Goal: Information Seeking & Learning: Learn about a topic

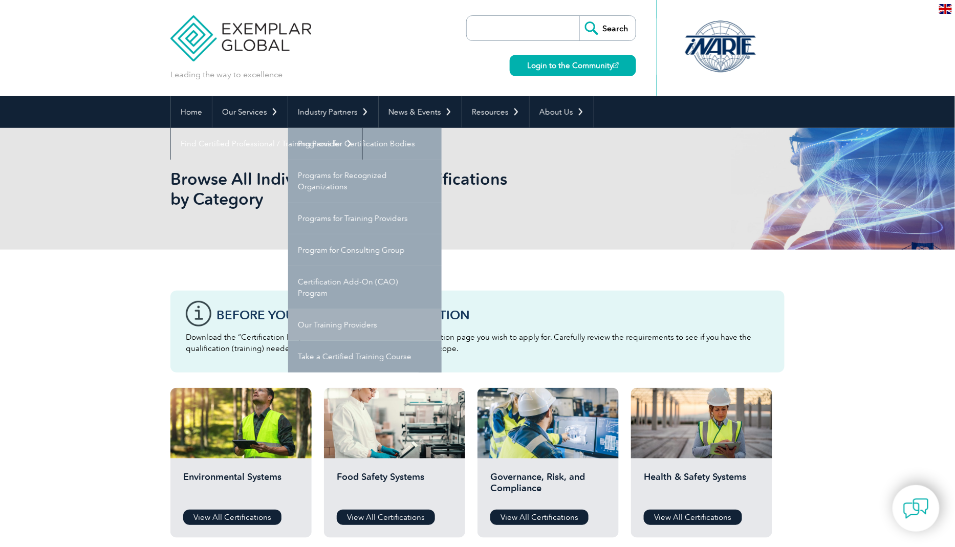
click at [364, 331] on link "Our Training Providers" at bounding box center [364, 325] width 153 height 32
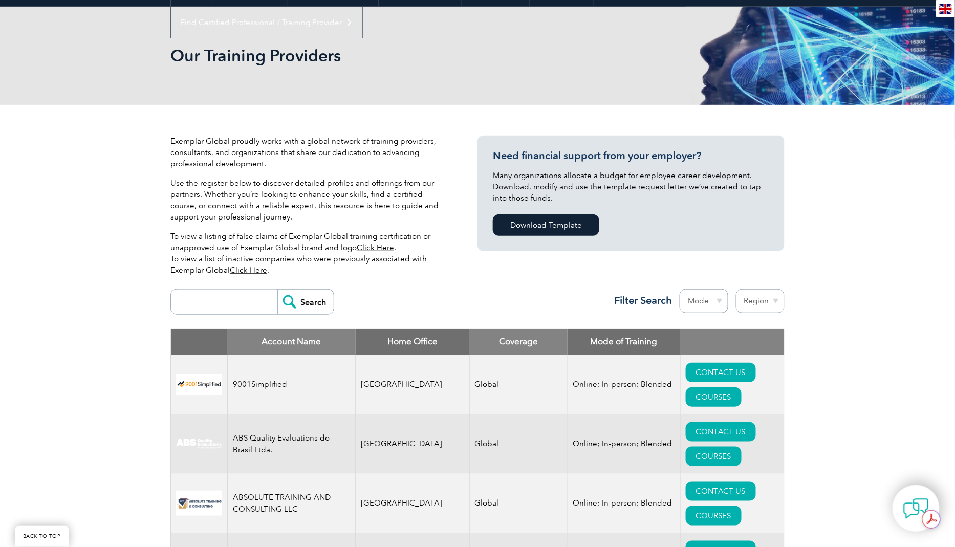
scroll to position [88, 0]
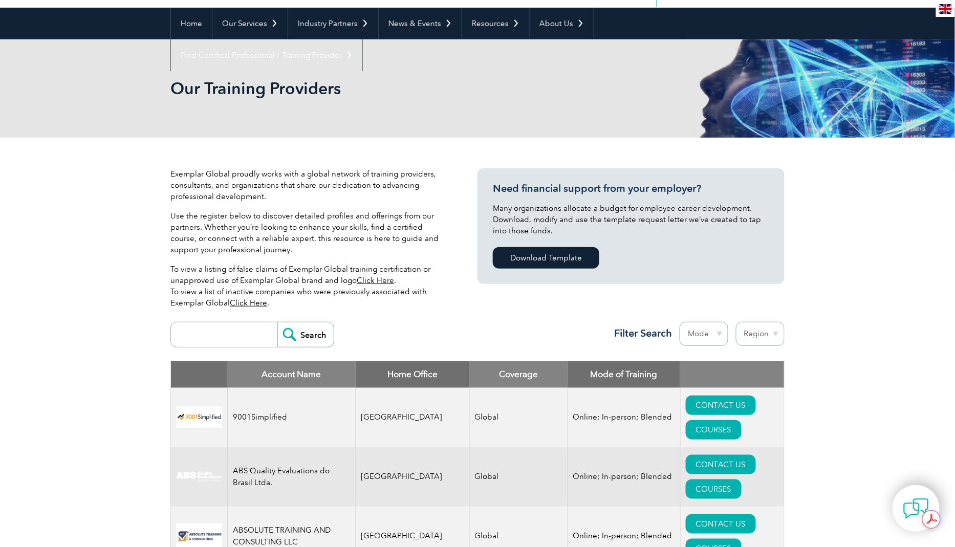
click at [207, 341] on input "search" at bounding box center [226, 334] width 101 height 25
click at [277, 322] on input "Search" at bounding box center [305, 334] width 56 height 25
type input "ISO 21001:2025"
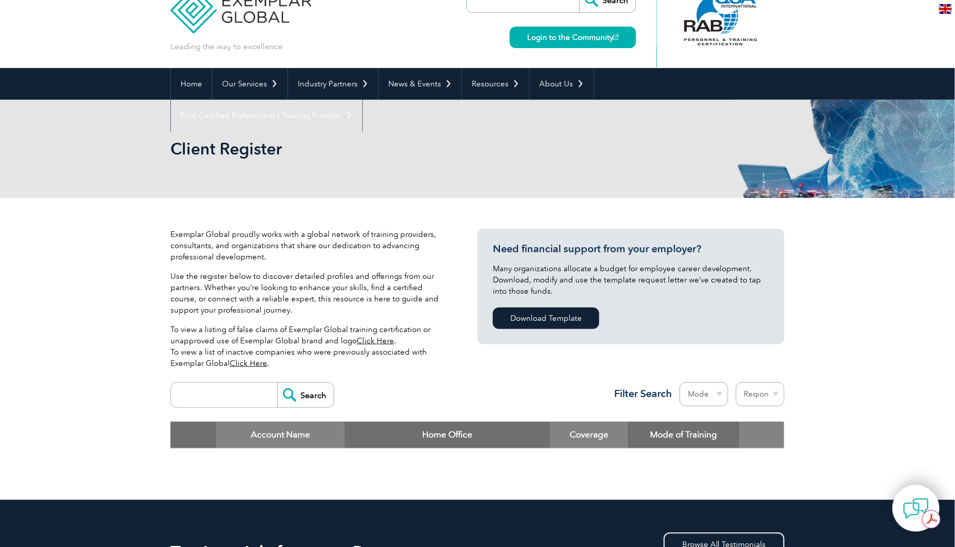
click at [197, 399] on input "search" at bounding box center [226, 395] width 101 height 25
type input "21001"
click at [277, 383] on input "Search" at bounding box center [305, 395] width 56 height 25
click at [295, 392] on input "Search" at bounding box center [305, 395] width 56 height 25
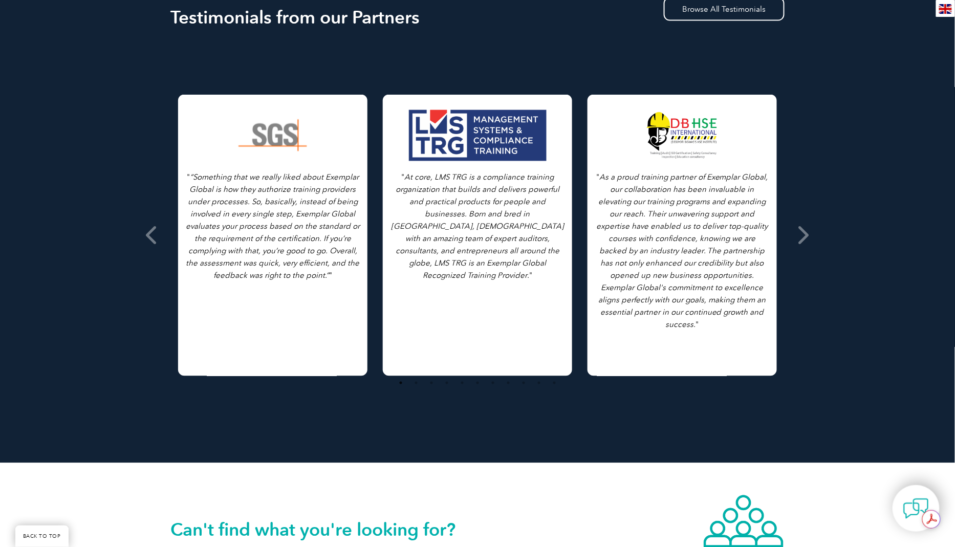
scroll to position [331, 0]
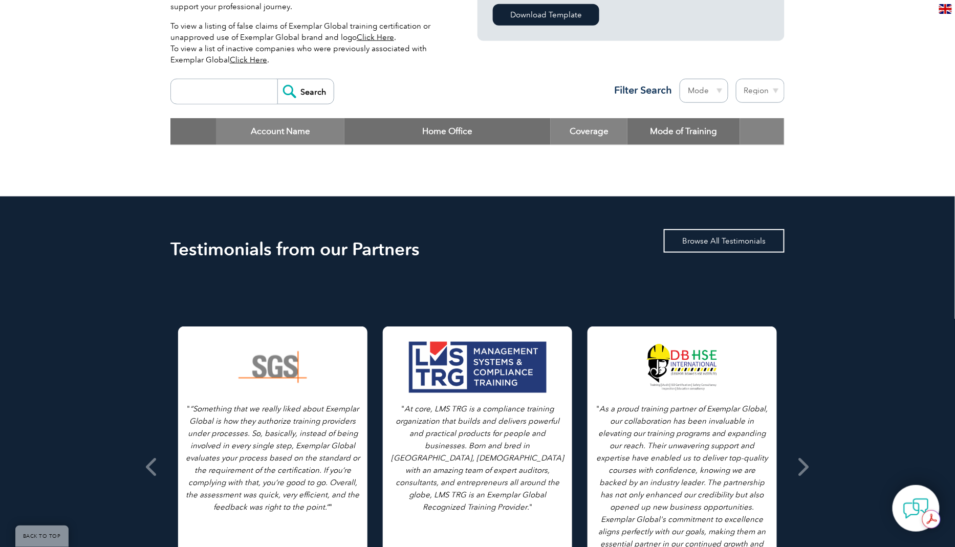
click at [733, 242] on link "Browse All Testimonials" at bounding box center [723, 241] width 121 height 24
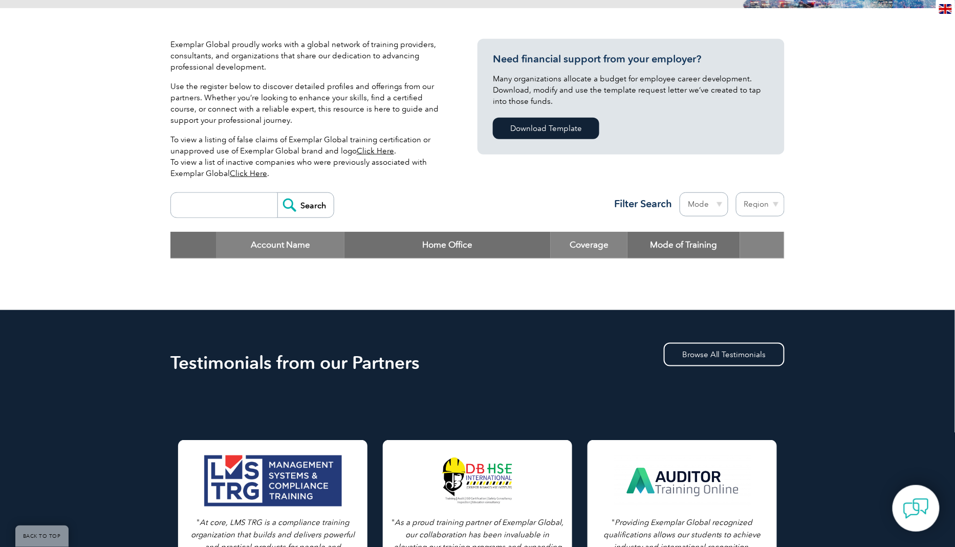
scroll to position [0, 0]
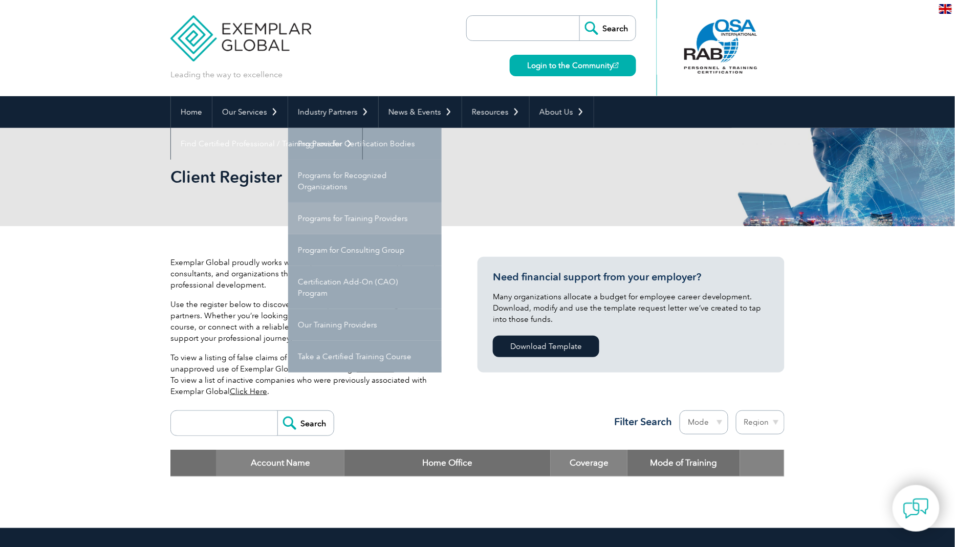
click at [385, 223] on link "Programs for Training Providers" at bounding box center [364, 219] width 153 height 32
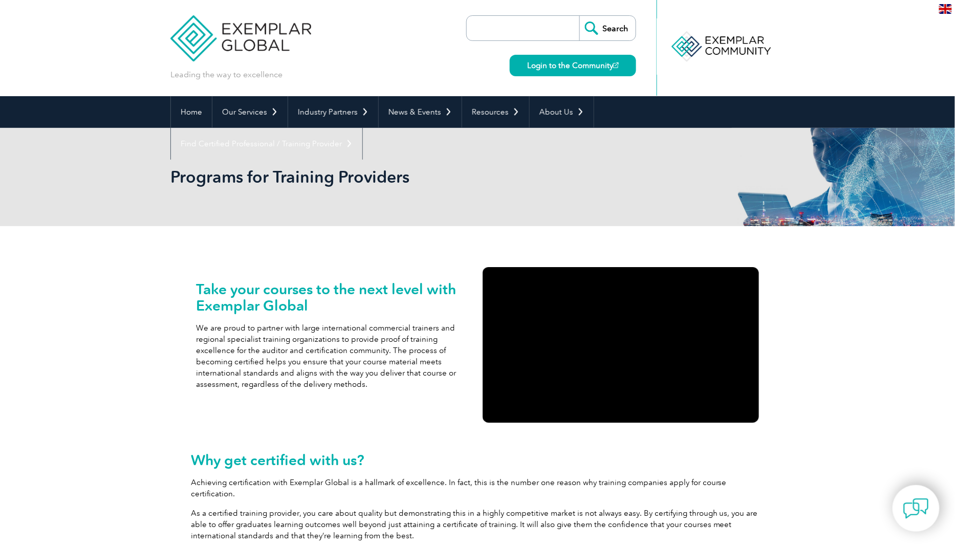
click at [377, 296] on h2 "Take your courses to the next level with Exemplar Global" at bounding box center [334, 297] width 276 height 33
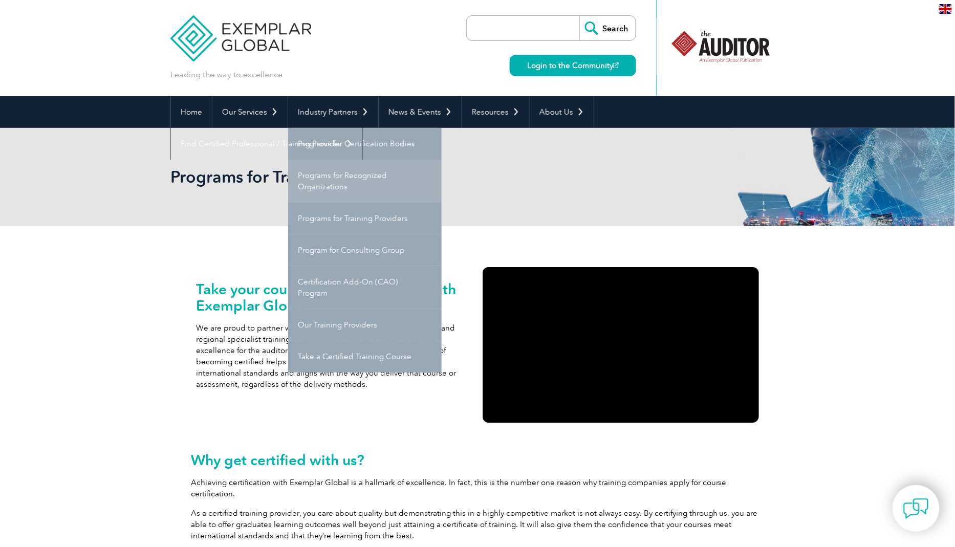
click at [361, 179] on link "Programs for Recognized Organizations" at bounding box center [364, 181] width 153 height 43
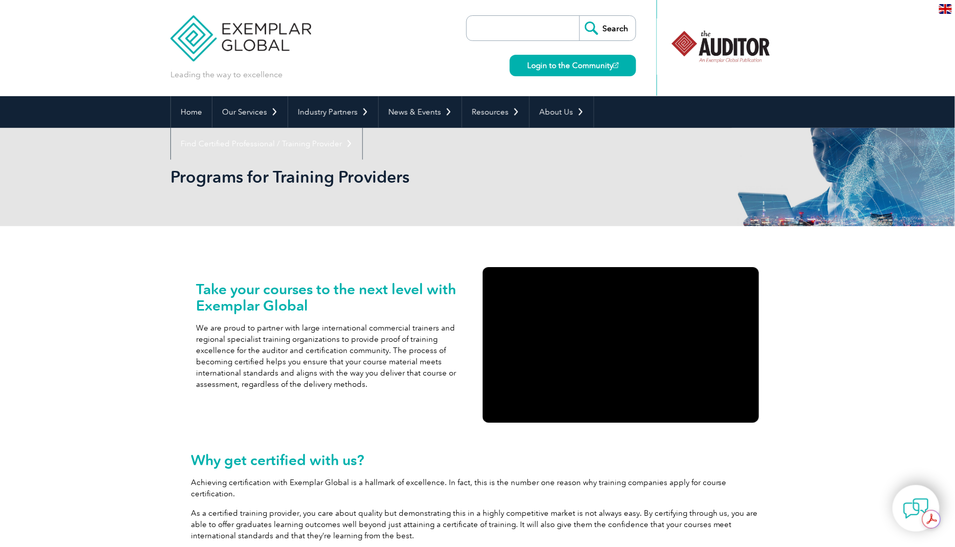
click at [488, 26] on input "search" at bounding box center [525, 28] width 107 height 25
type input "ISO 21001"
click at [579, 16] on input "Search" at bounding box center [607, 28] width 56 height 25
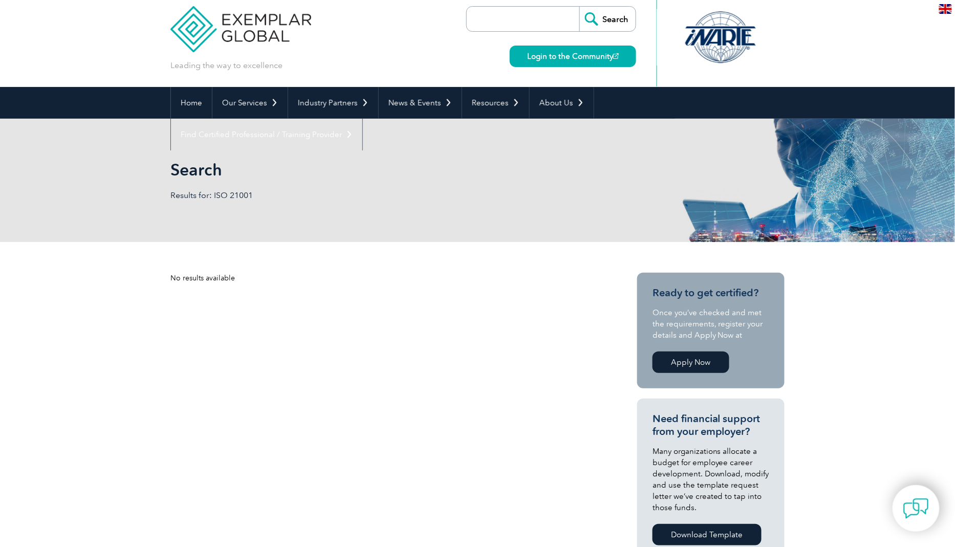
scroll to position [10, 0]
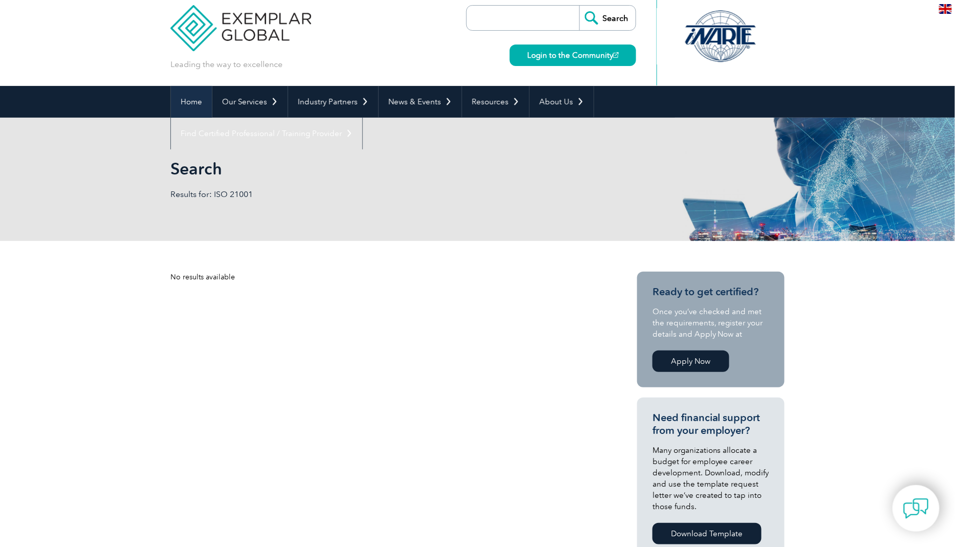
click at [191, 102] on link "Home" at bounding box center [191, 102] width 41 height 32
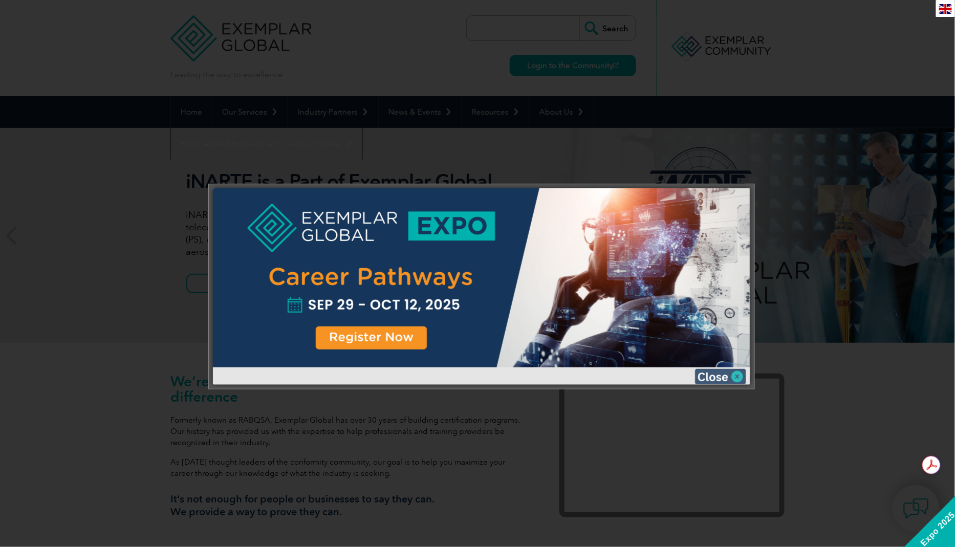
click at [733, 371] on img at bounding box center [720, 376] width 51 height 15
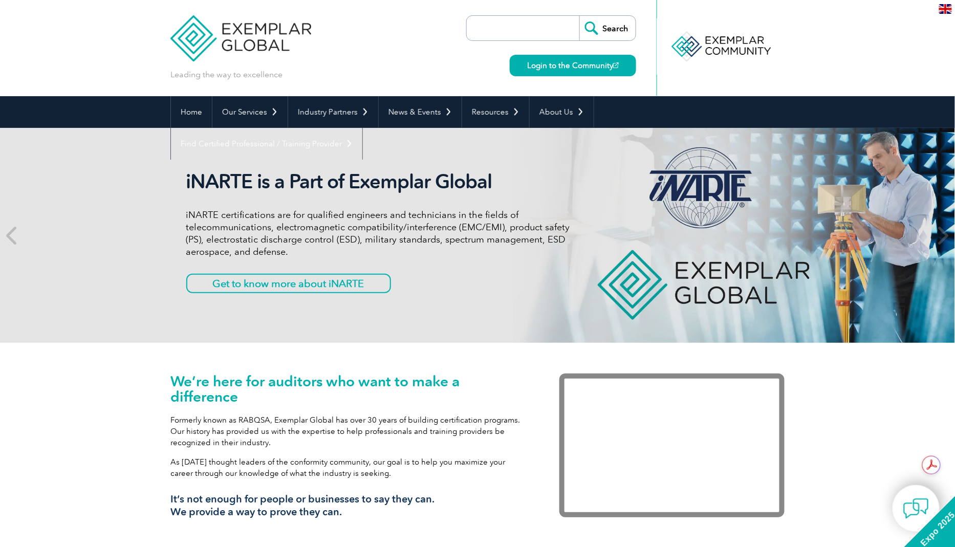
click at [539, 30] on input "search" at bounding box center [525, 28] width 107 height 25
type input "TUV MHEA"
click at [579, 16] on input "Search" at bounding box center [607, 28] width 56 height 25
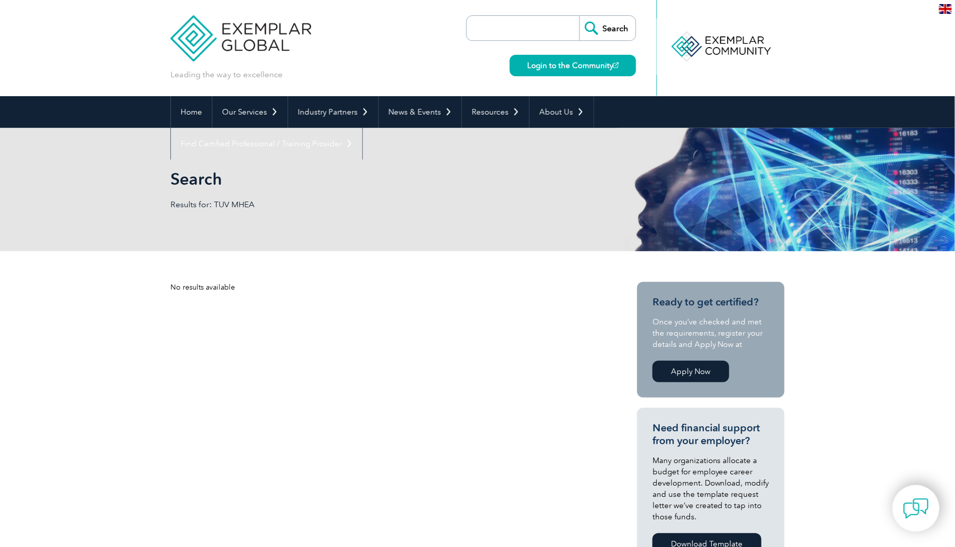
click at [526, 26] on input "search" at bounding box center [525, 28] width 107 height 25
click at [506, 27] on input "TUV MHEA" at bounding box center [525, 28] width 107 height 25
type input "TUV MEA"
click at [579, 16] on input "Search" at bounding box center [607, 28] width 56 height 25
click at [548, 34] on input "TUV MEA" at bounding box center [525, 28] width 107 height 25
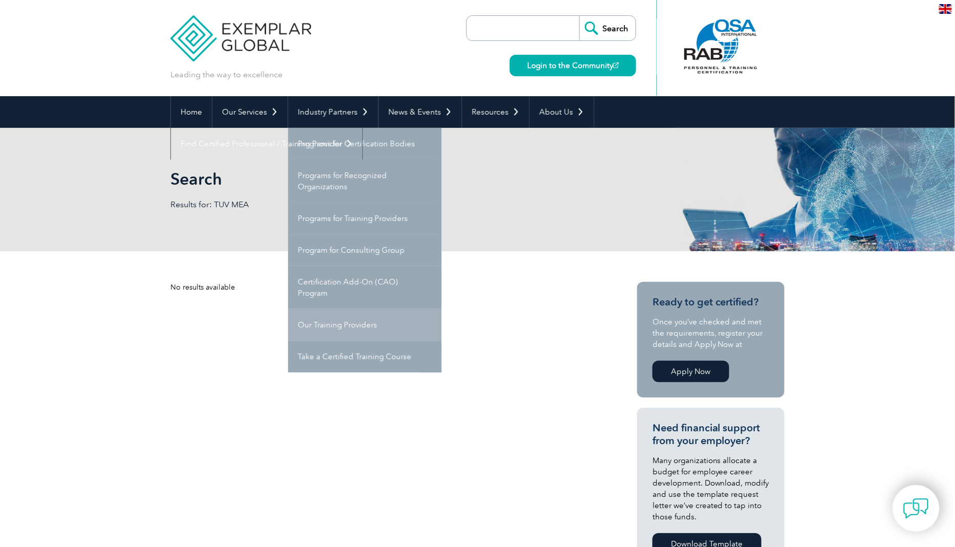
click at [366, 332] on link "Our Training Providers" at bounding box center [364, 325] width 153 height 32
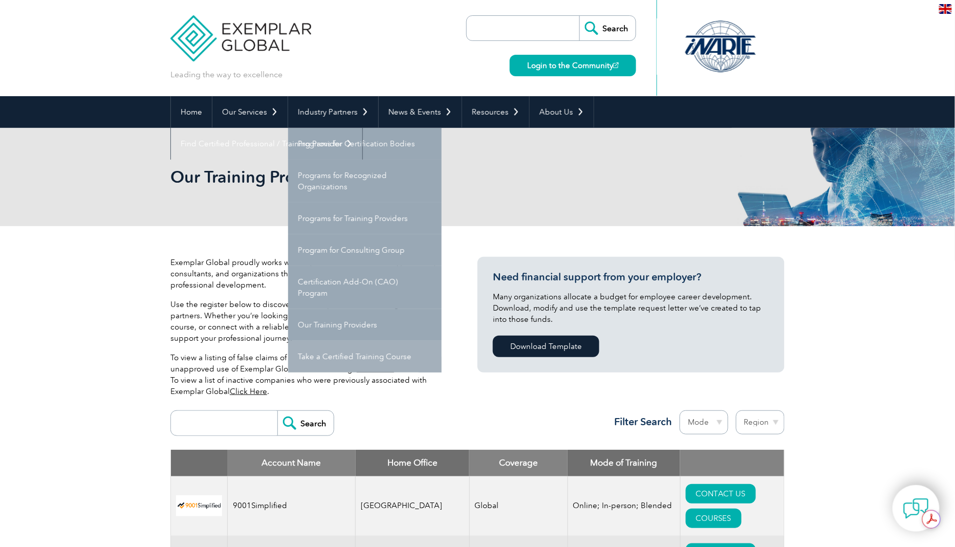
click at [363, 368] on link "Take a Certified Training Course" at bounding box center [364, 357] width 153 height 32
click at [394, 355] on link "Take a Certified Training Course" at bounding box center [364, 357] width 153 height 32
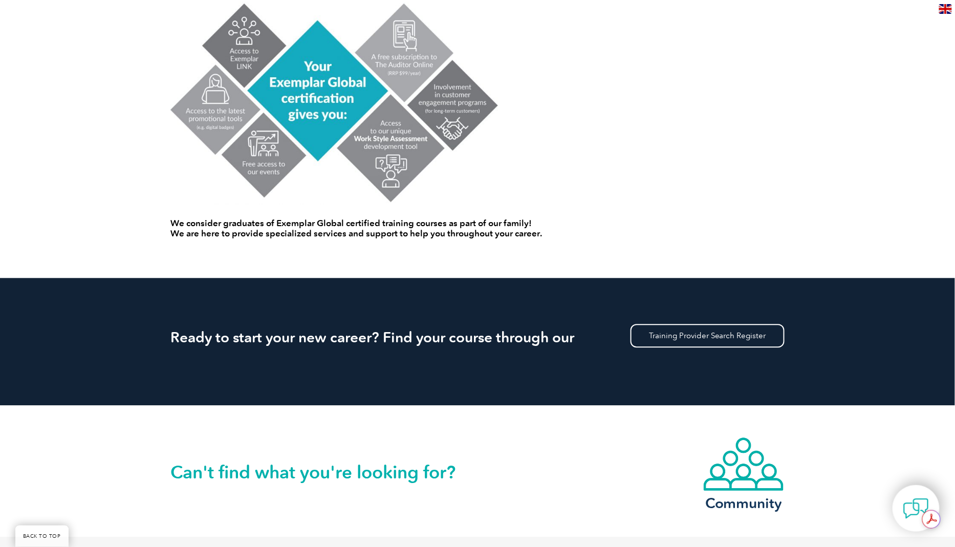
scroll to position [783, 0]
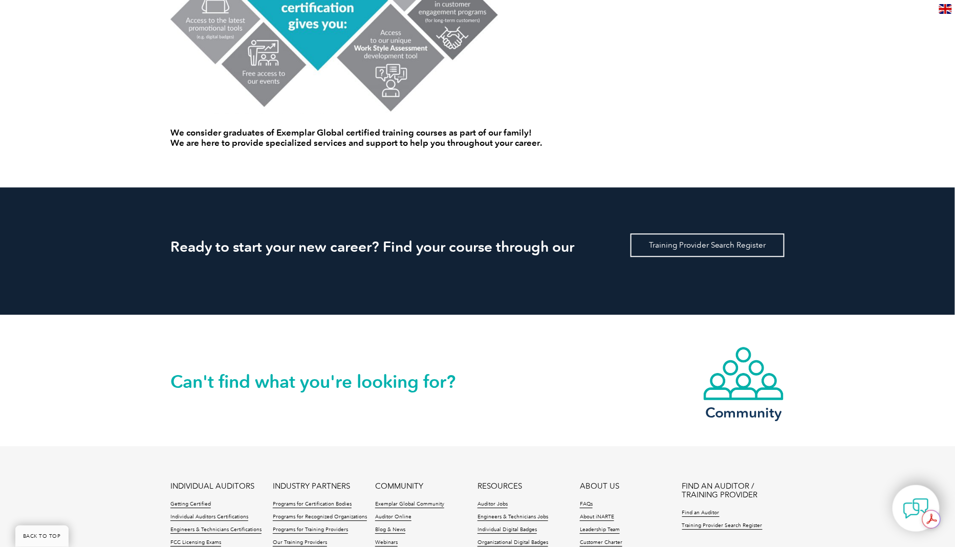
click at [726, 244] on link "Training Provider Search Register" at bounding box center [707, 245] width 154 height 24
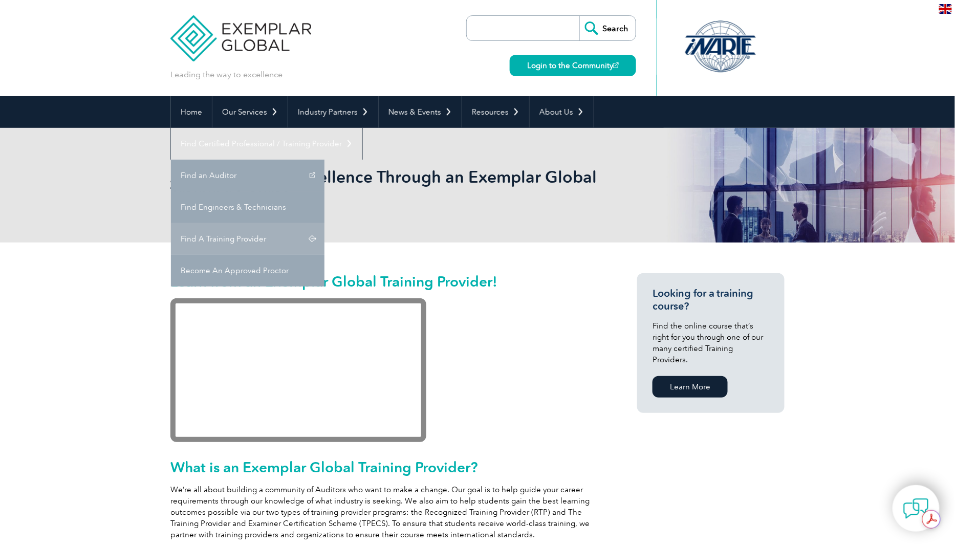
click at [324, 223] on link "Find A Training Provider" at bounding box center [247, 239] width 153 height 32
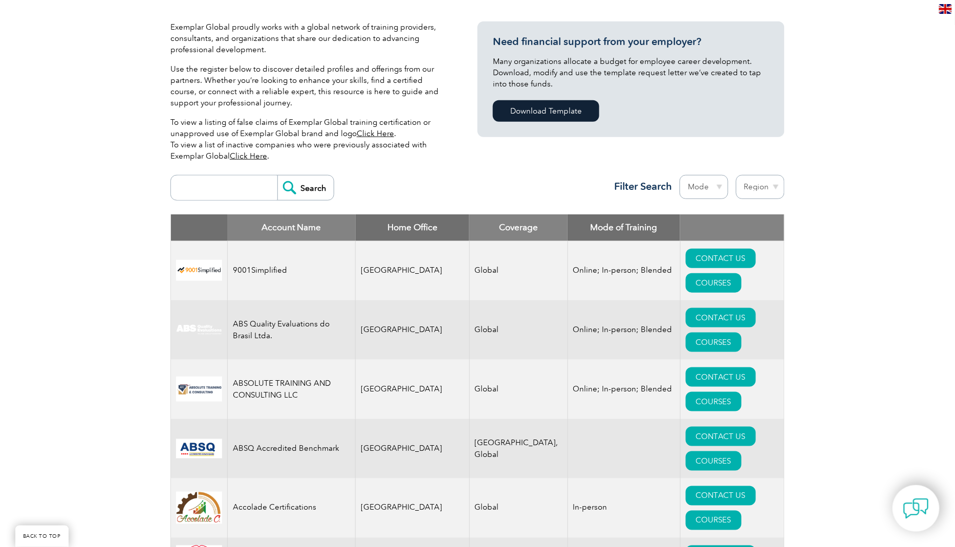
scroll to position [301, 0]
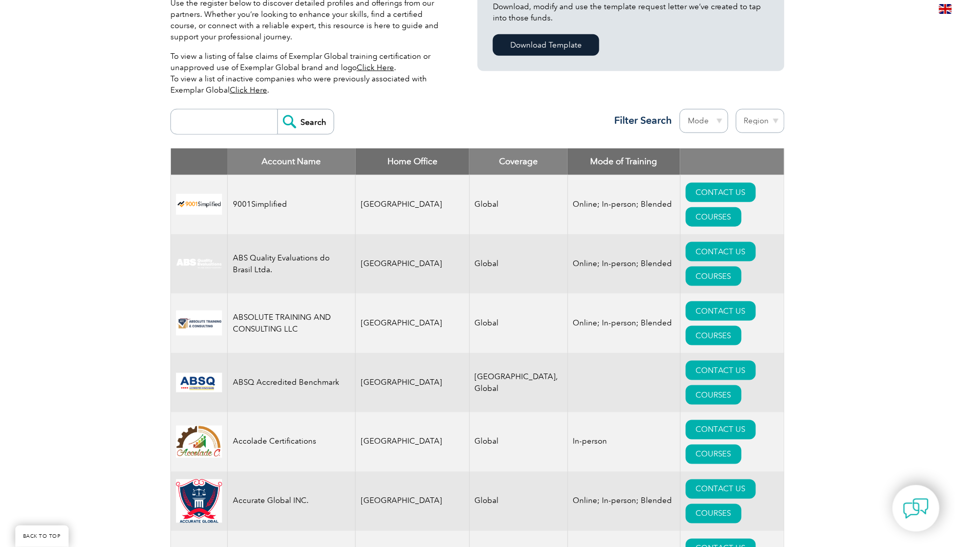
click at [218, 126] on input "search" at bounding box center [226, 121] width 101 height 25
type input "21001"
click at [304, 113] on input "Search" at bounding box center [305, 121] width 56 height 25
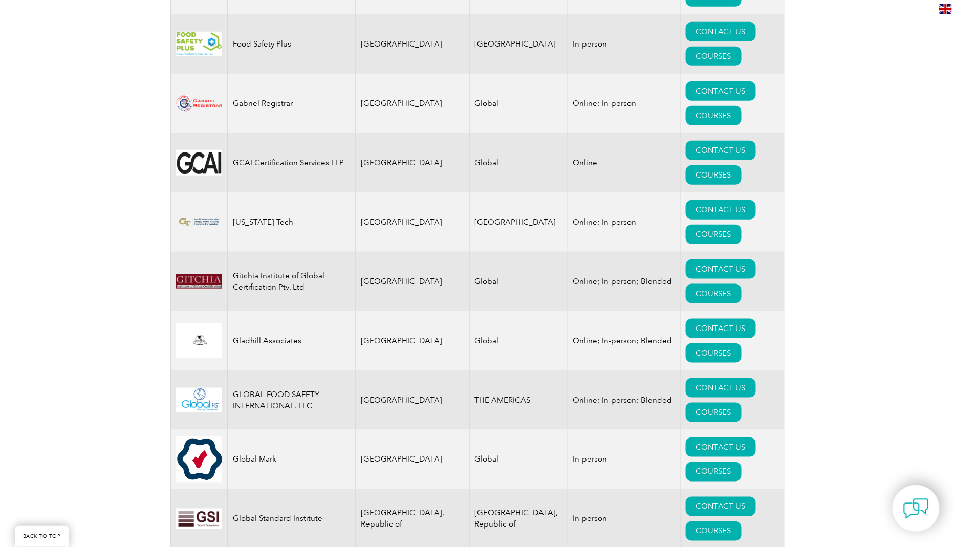
scroll to position [5987, 0]
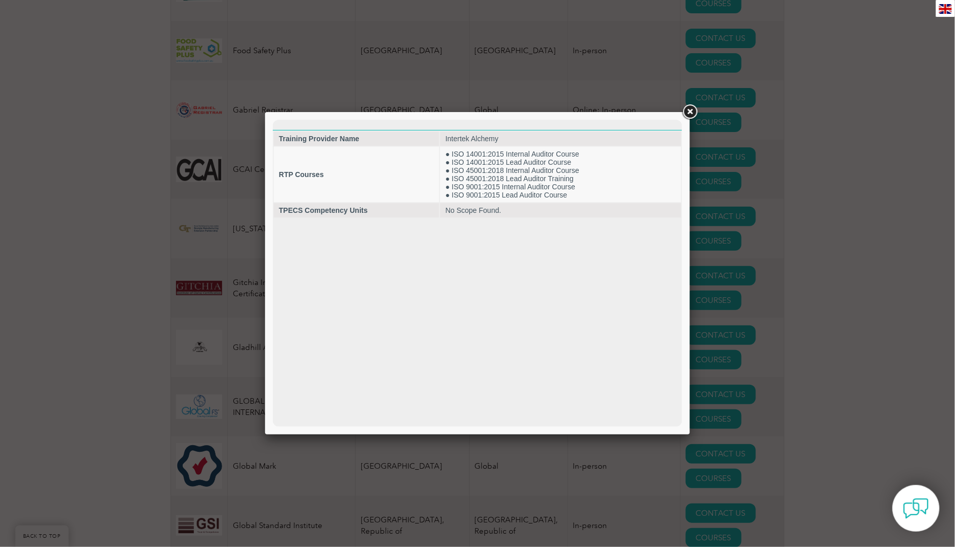
scroll to position [0, 0]
click at [690, 112] on link at bounding box center [689, 112] width 18 height 18
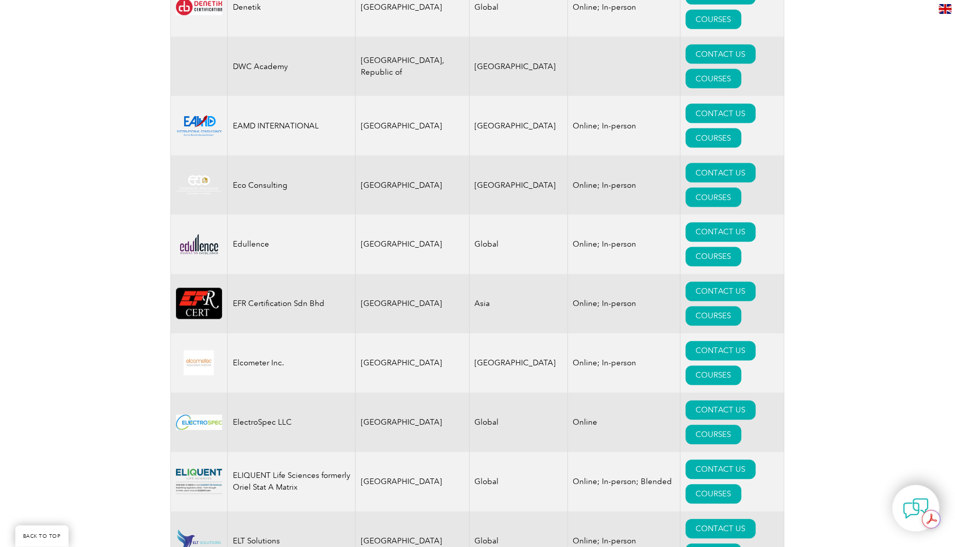
scroll to position [4806, 0]
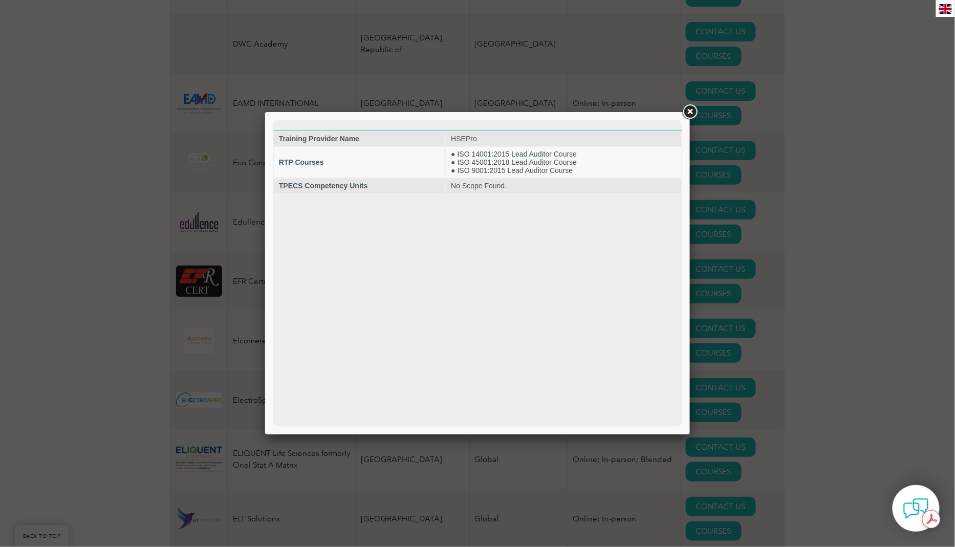
scroll to position [0, 0]
click at [691, 113] on link at bounding box center [689, 112] width 18 height 18
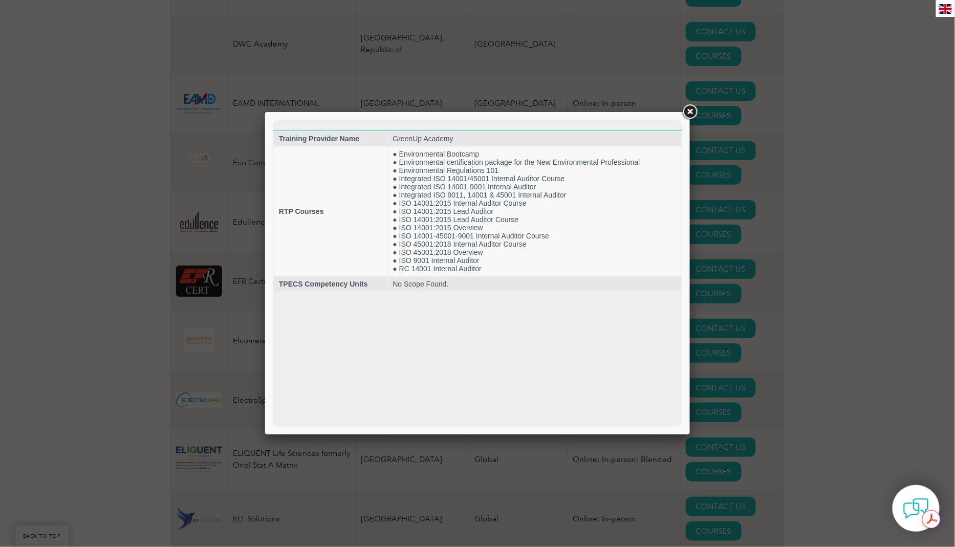
click at [689, 114] on link at bounding box center [689, 112] width 18 height 18
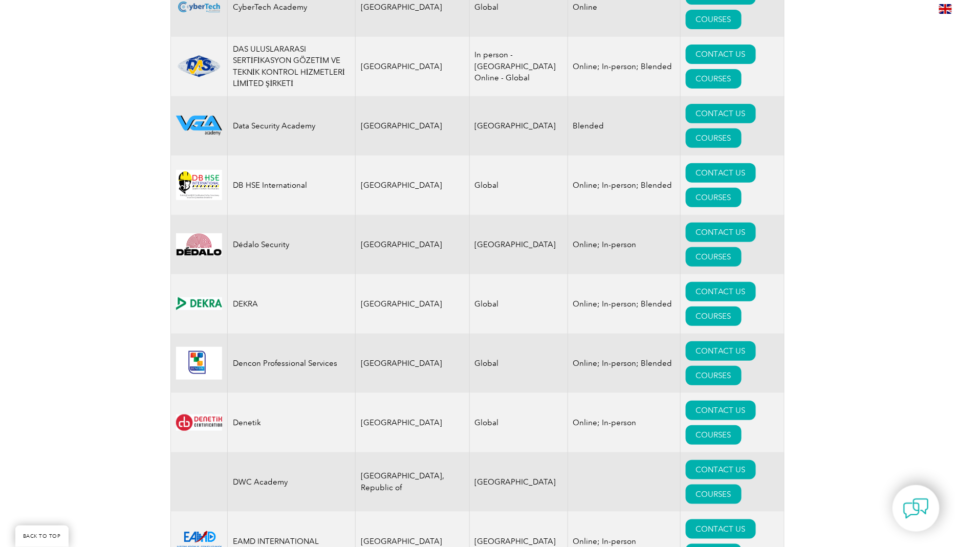
scroll to position [4359, 0]
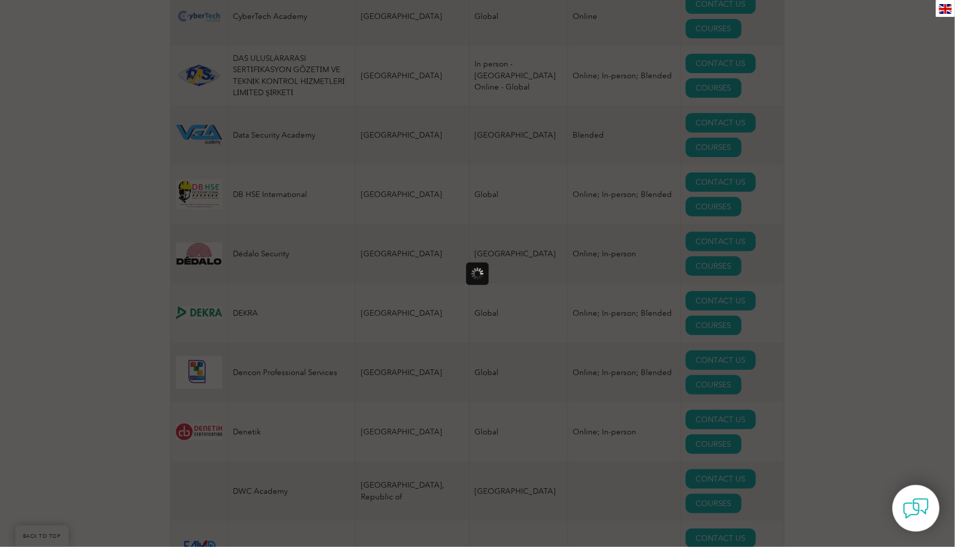
scroll to position [0, 0]
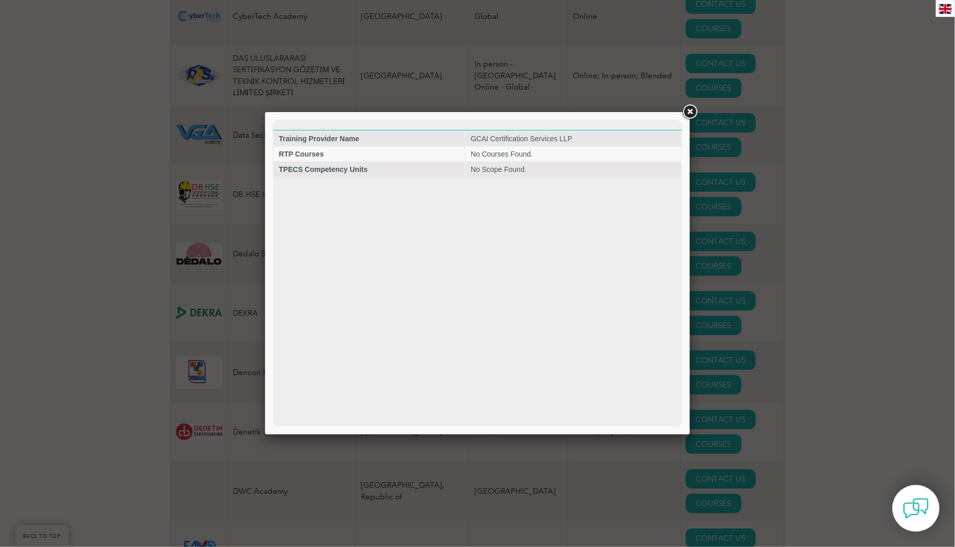
click at [686, 114] on link at bounding box center [689, 112] width 18 height 18
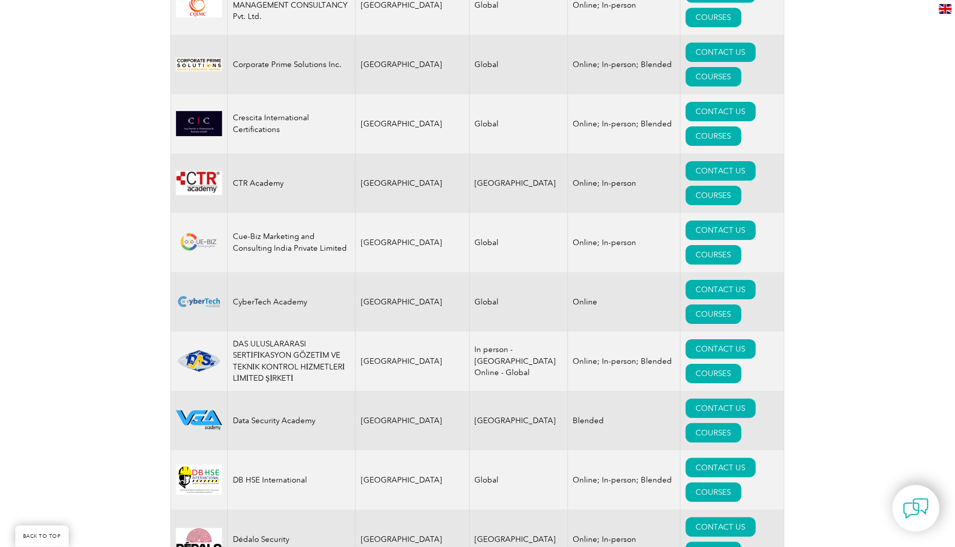
scroll to position [4067, 0]
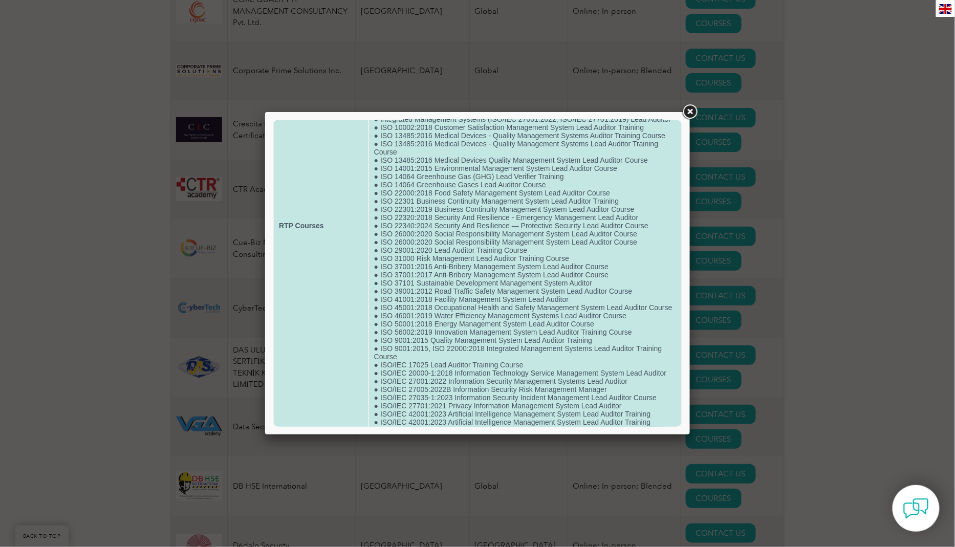
scroll to position [220, 0]
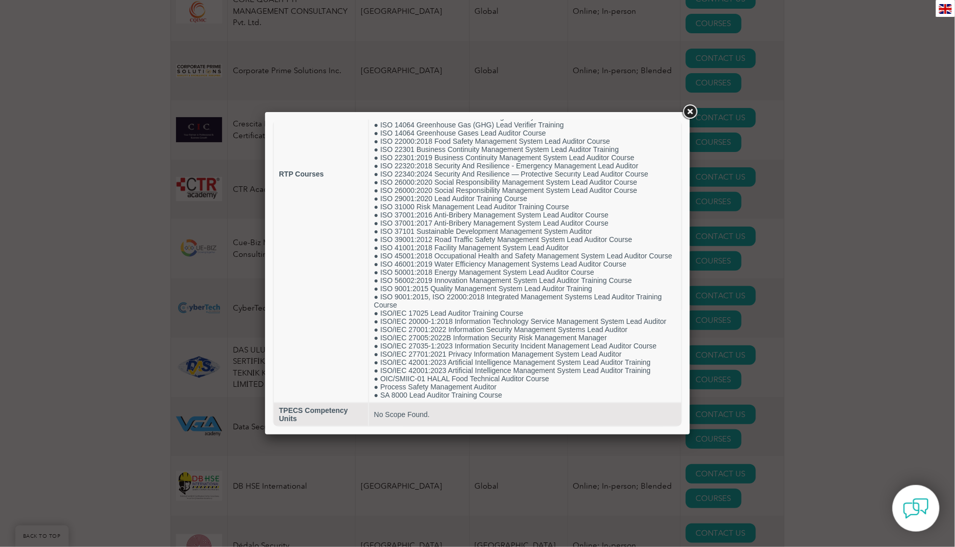
click at [694, 112] on link at bounding box center [689, 112] width 18 height 18
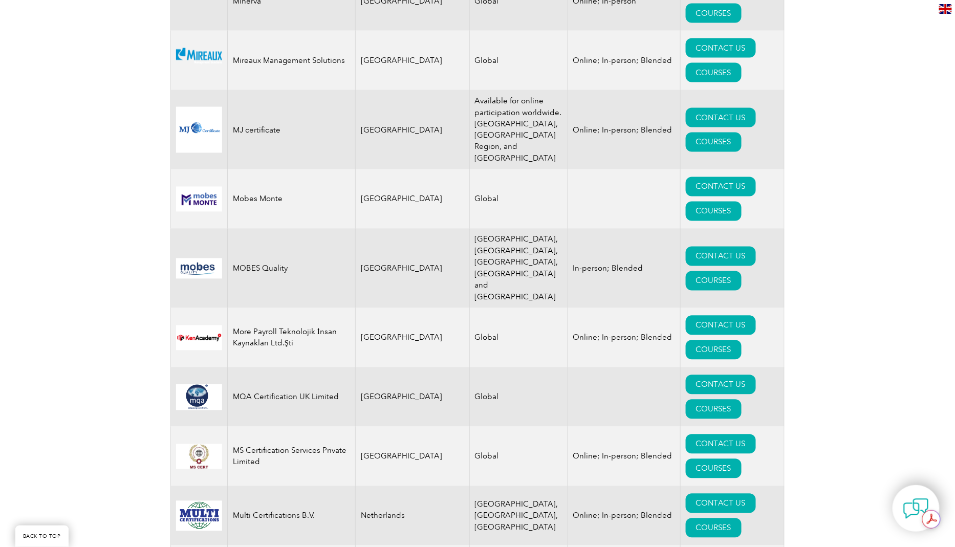
scroll to position [10609, 0]
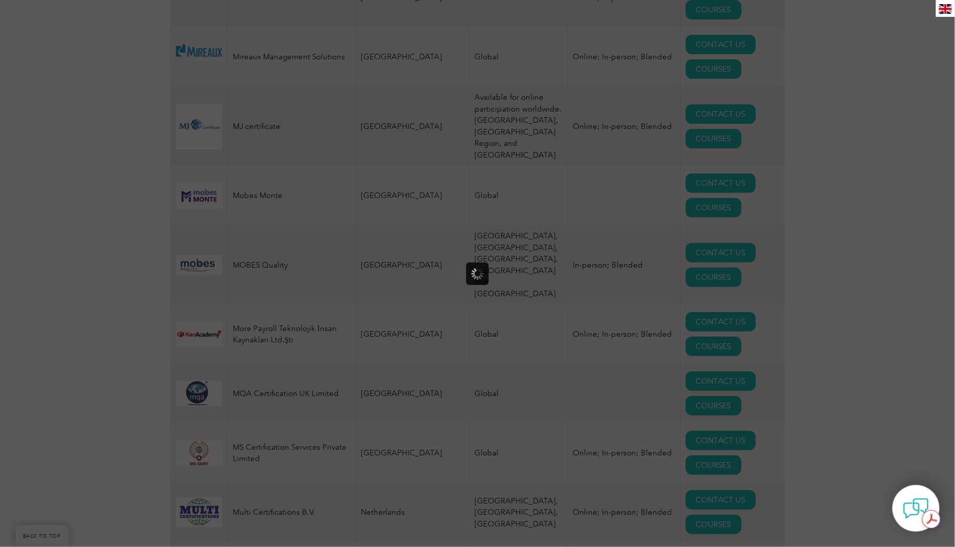
scroll to position [0, 0]
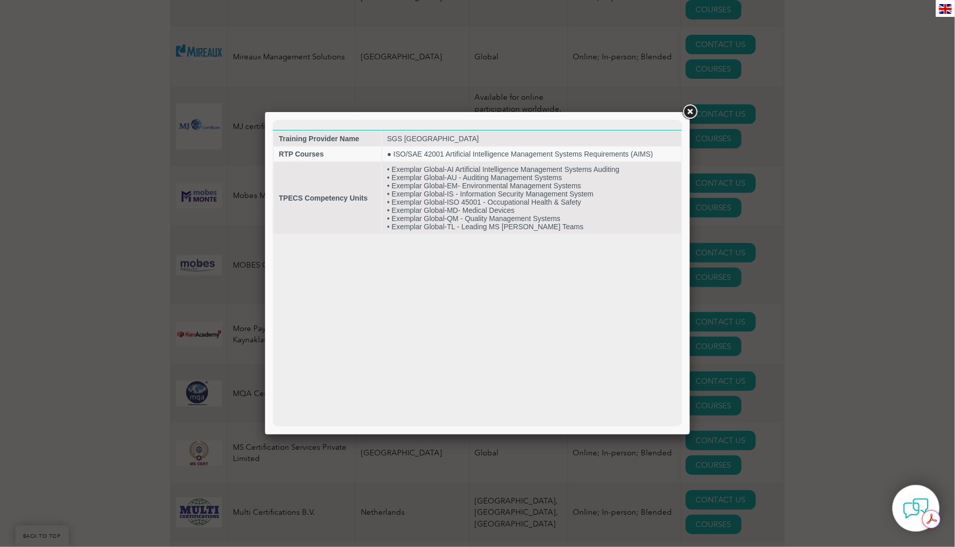
click at [684, 113] on link at bounding box center [689, 112] width 18 height 18
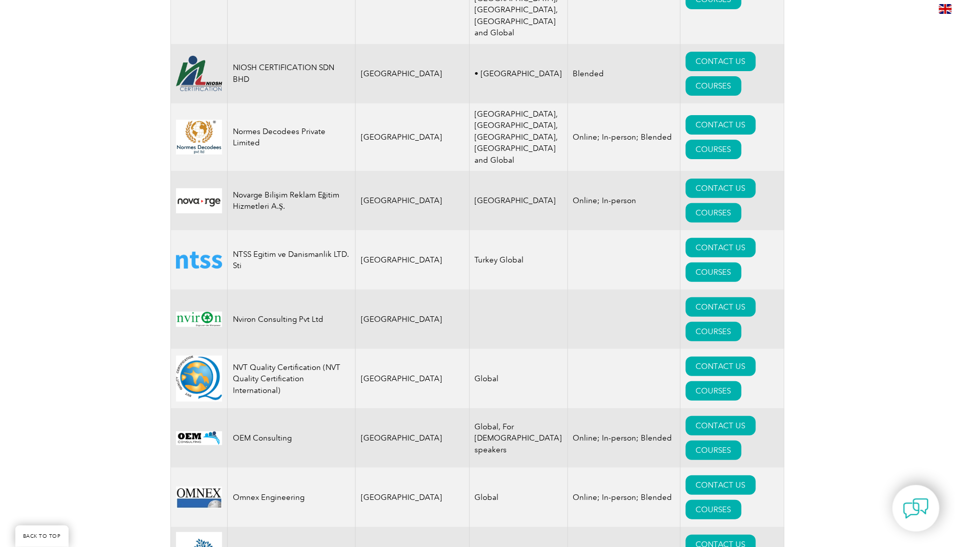
scroll to position [11463, 0]
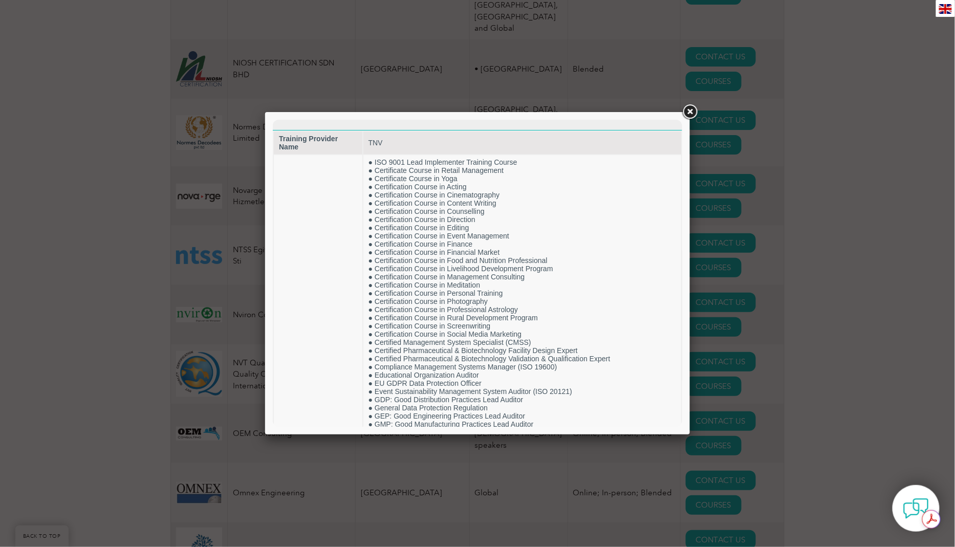
scroll to position [0, 0]
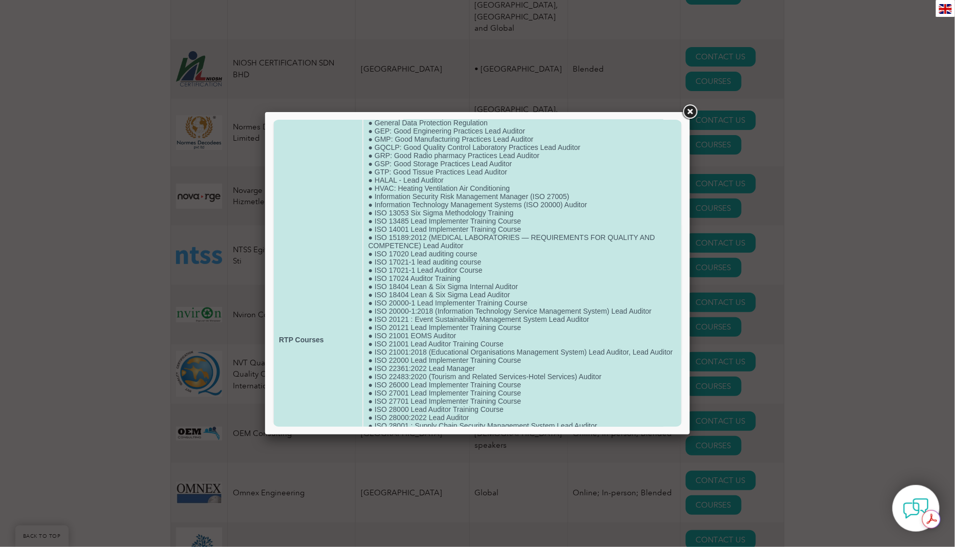
scroll to position [287, 0]
click at [445, 331] on td "● ISO 9001 Lead Implementer Training Course ● Certificate Course in Retail Mana…" at bounding box center [522, 337] width 318 height 939
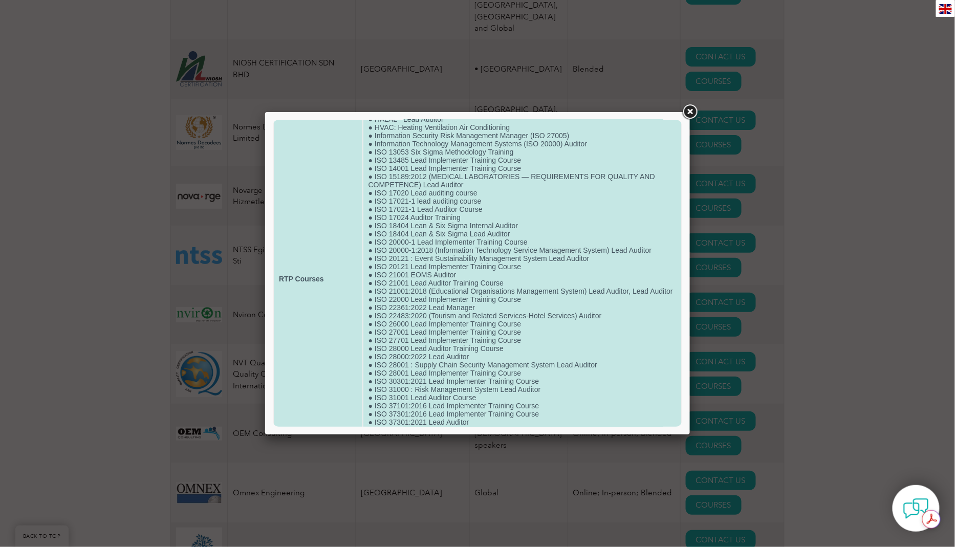
scroll to position [356, 0]
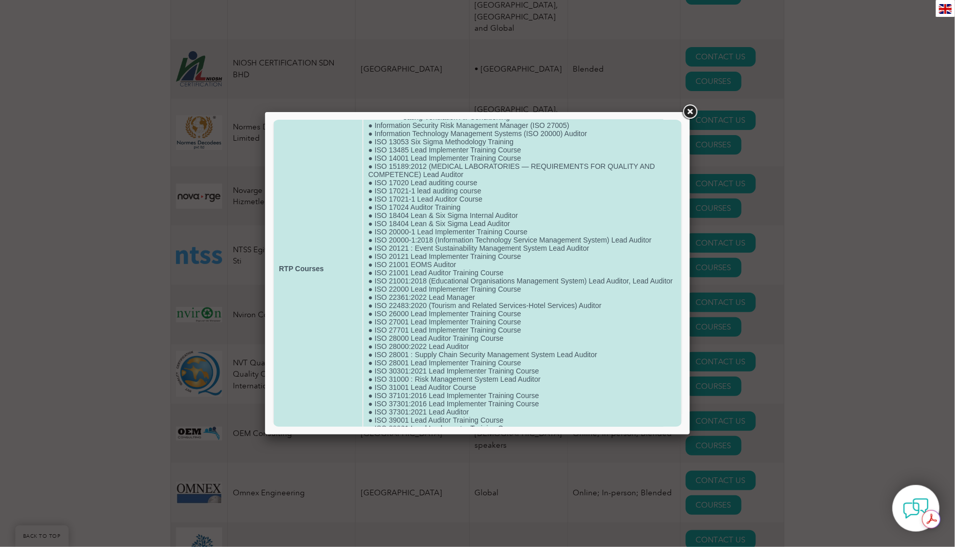
click at [457, 292] on td "● ISO 9001 Lead Implementer Training Course ● Certificate Course in Retail Mana…" at bounding box center [522, 267] width 318 height 939
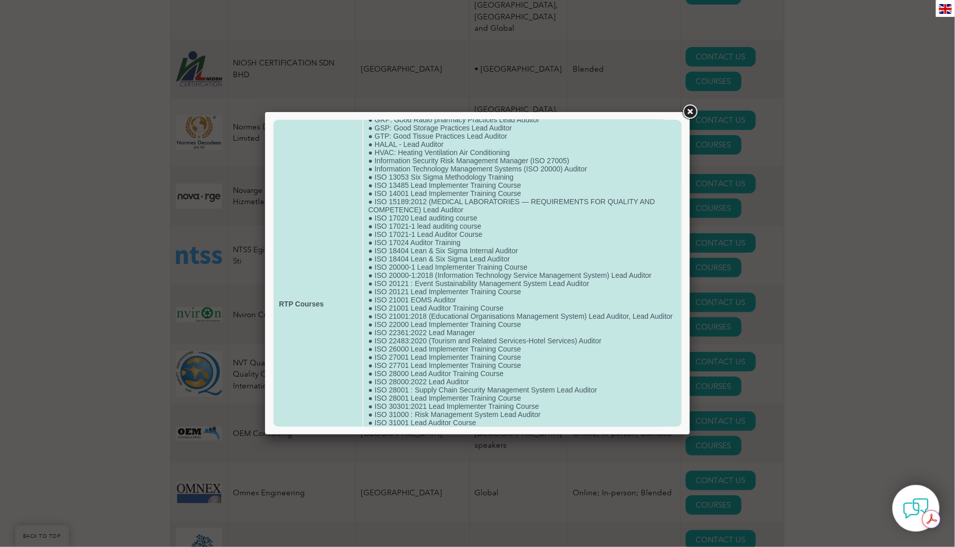
scroll to position [0, 0]
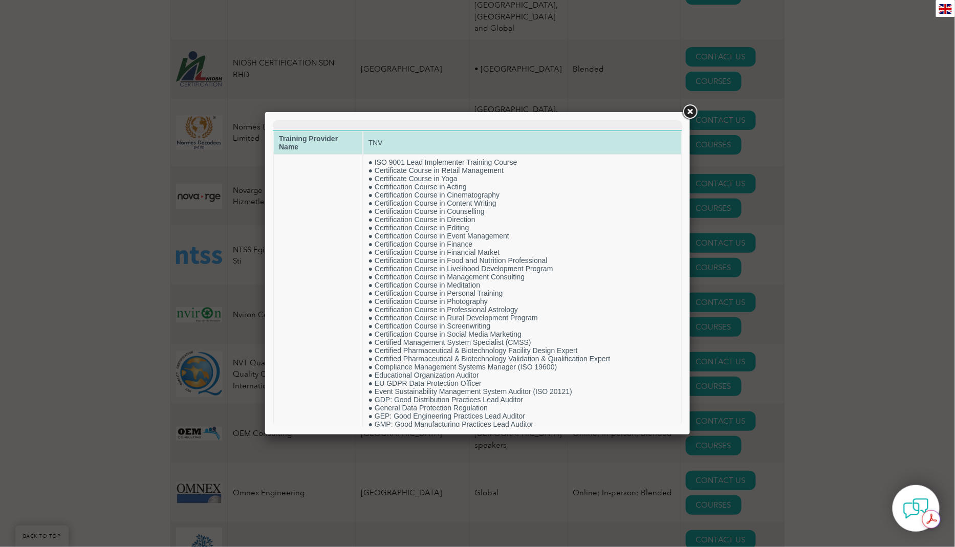
click at [372, 143] on td "TNV" at bounding box center [522, 142] width 318 height 23
drag, startPoint x: 369, startPoint y: 141, endPoint x: 413, endPoint y: 139, distance: 44.1
click at [413, 139] on td "TNV" at bounding box center [522, 142] width 318 height 23
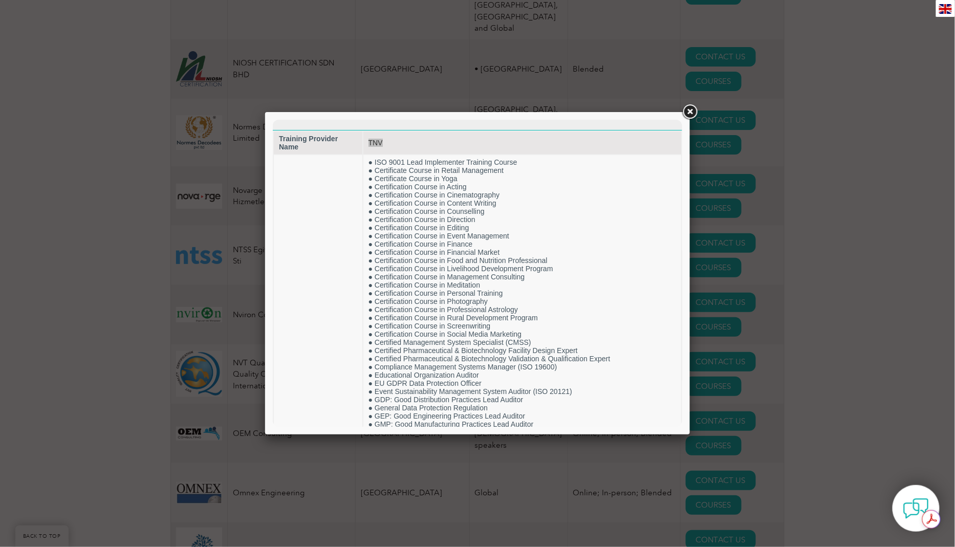
click at [687, 116] on link at bounding box center [689, 112] width 18 height 18
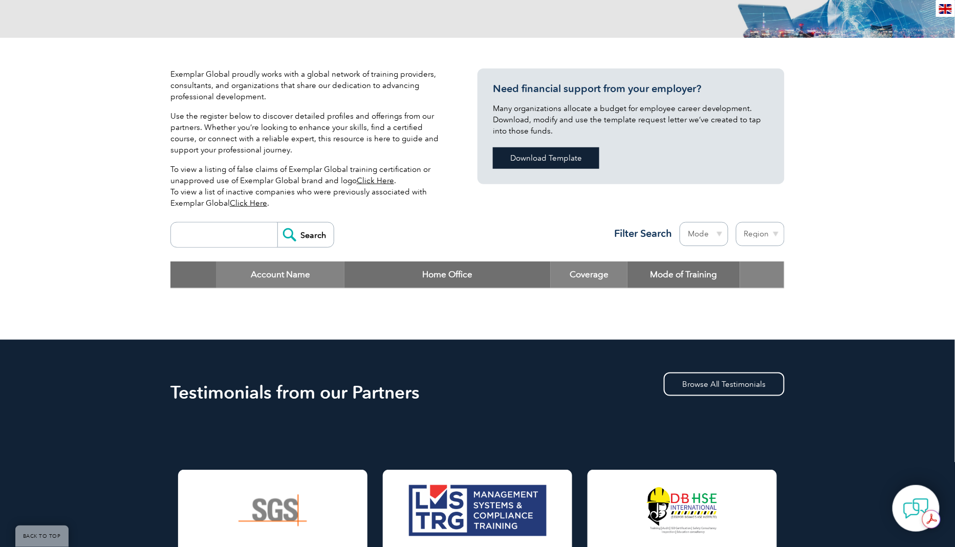
scroll to position [130, 0]
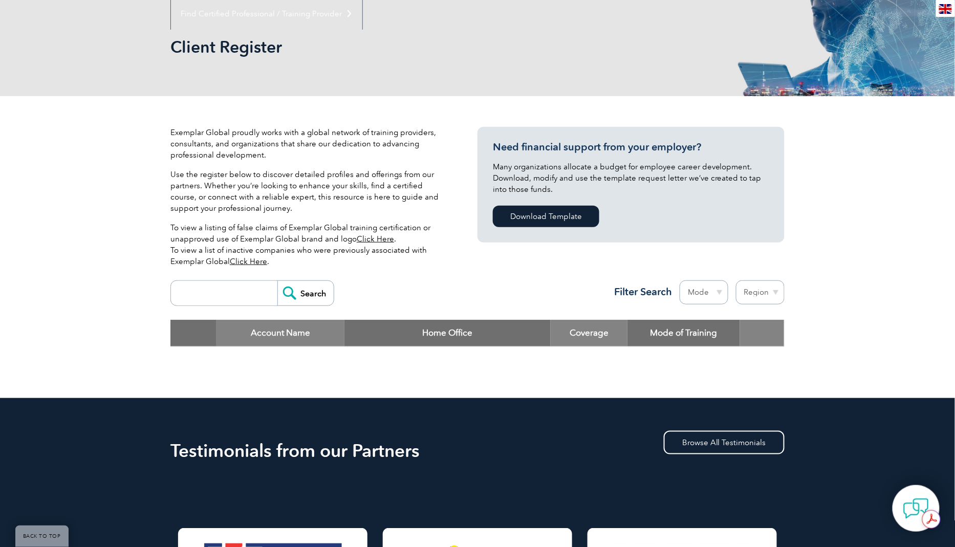
click at [726, 292] on select "Mode Online In-person Blended" at bounding box center [703, 292] width 49 height 24
